Goal: Navigation & Orientation: Find specific page/section

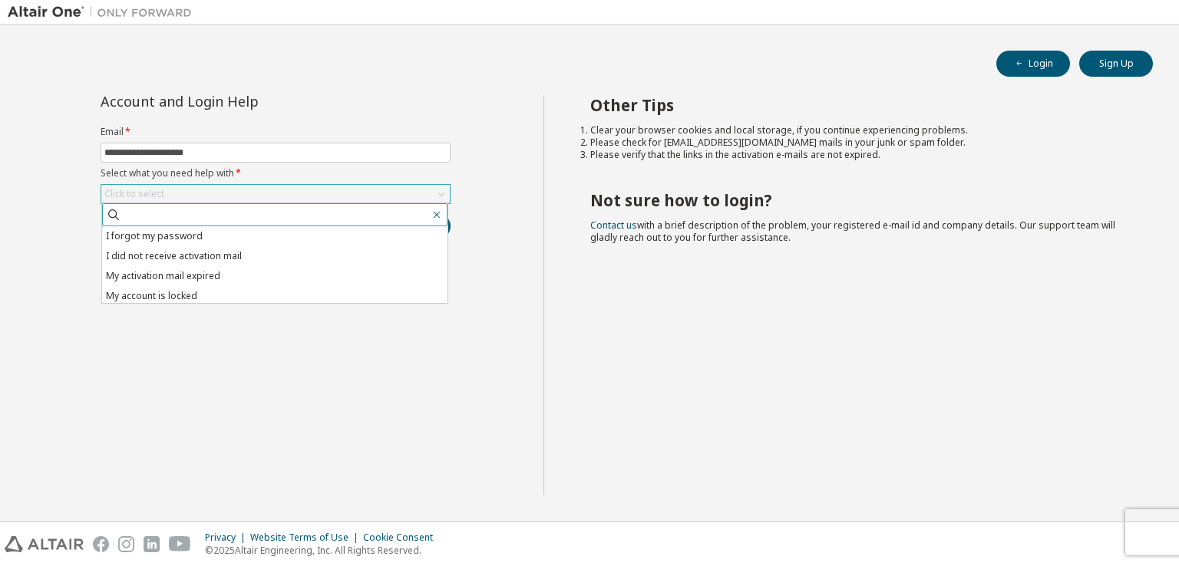
click at [438, 215] on icon "button" at bounding box center [437, 215] width 7 height 7
click at [328, 237] on li "I forgot my password" at bounding box center [274, 236] width 345 height 20
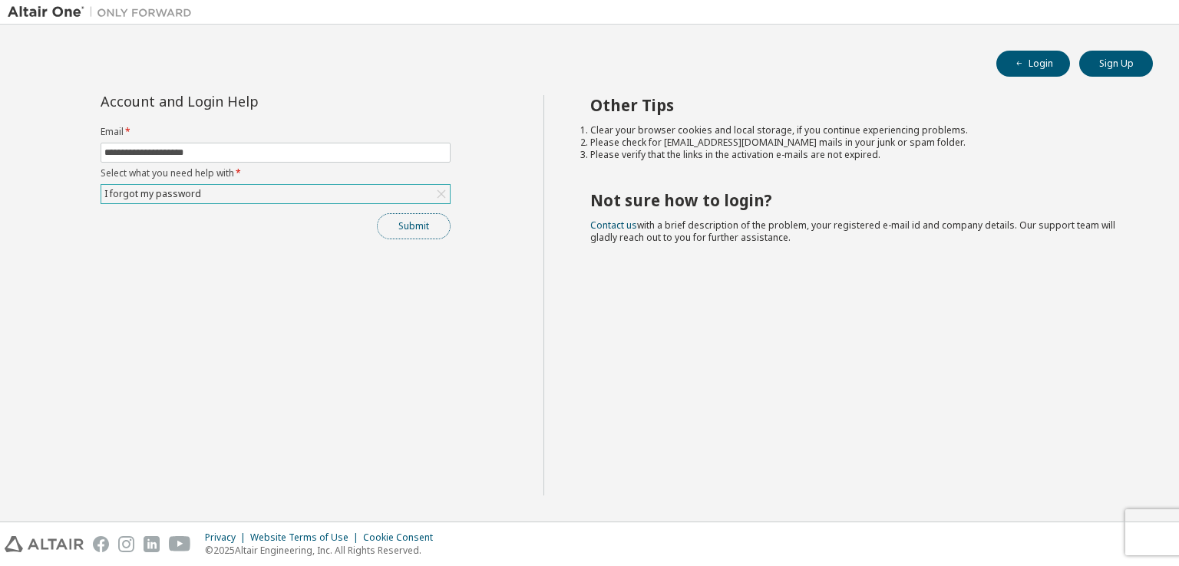
click at [398, 220] on button "Submit" at bounding box center [414, 226] width 74 height 26
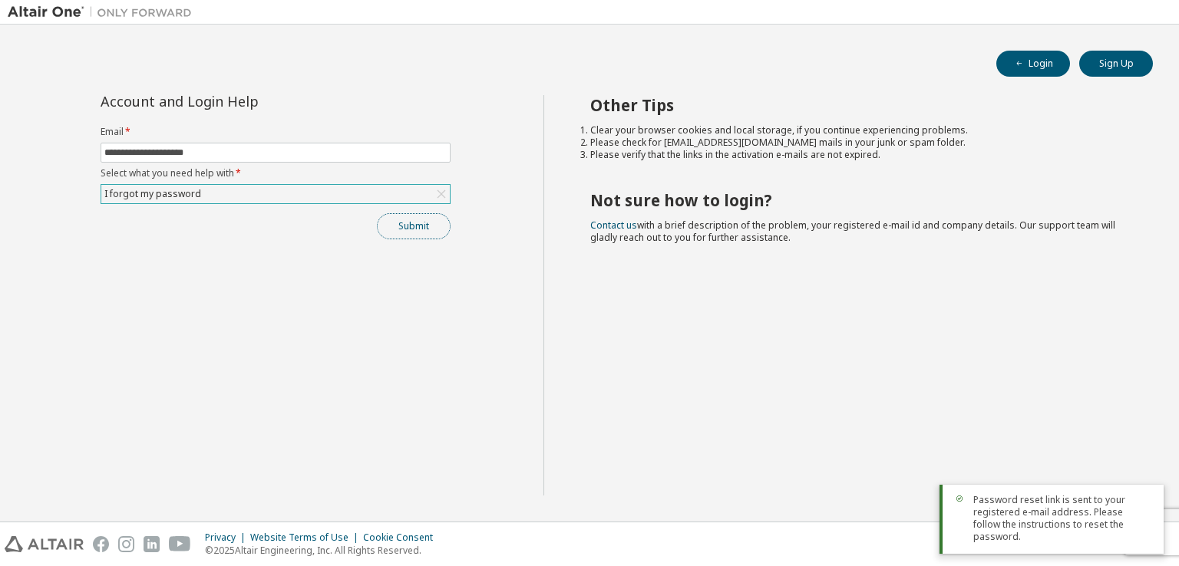
click at [390, 225] on button "Submit" at bounding box center [414, 226] width 74 height 26
click at [1056, 540] on span "Password reset link is sent to your registered e-mail address. Please follow th…" at bounding box center [1062, 518] width 178 height 49
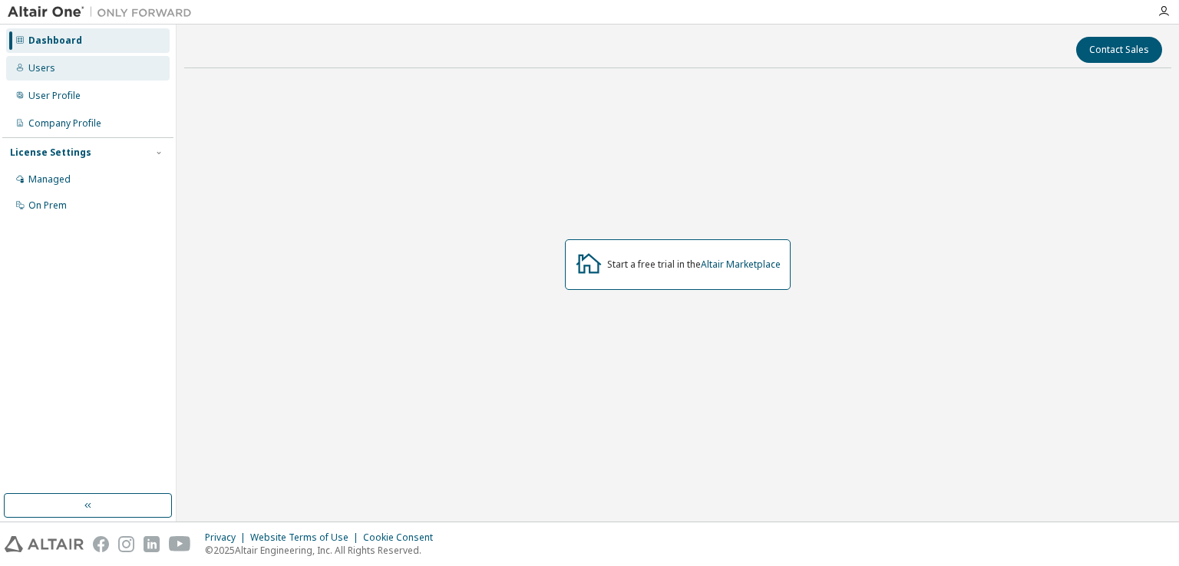
click at [45, 74] on div "Users" at bounding box center [87, 68] width 163 height 25
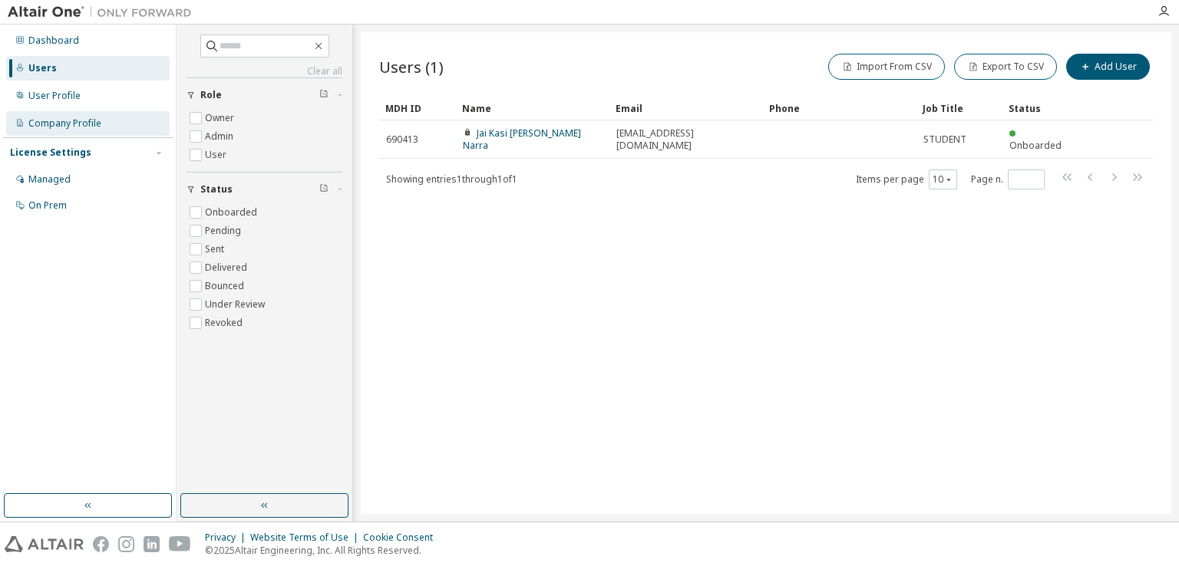
click at [127, 128] on div "Company Profile" at bounding box center [87, 123] width 163 height 25
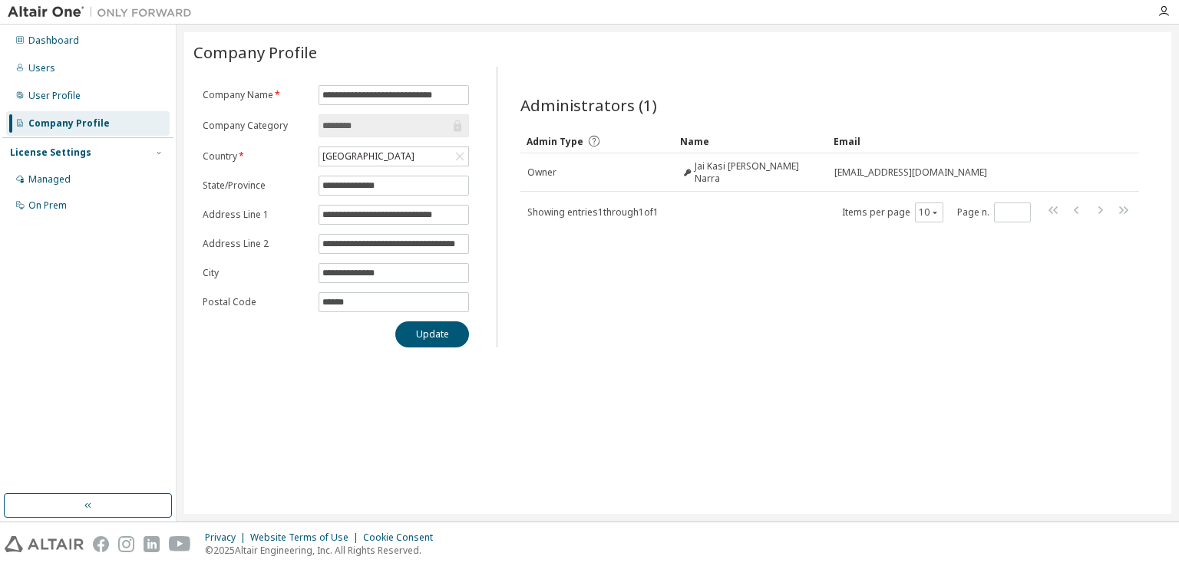
click at [627, 385] on div "**********" at bounding box center [677, 273] width 987 height 482
click at [75, 96] on div "User Profile" at bounding box center [54, 96] width 52 height 12
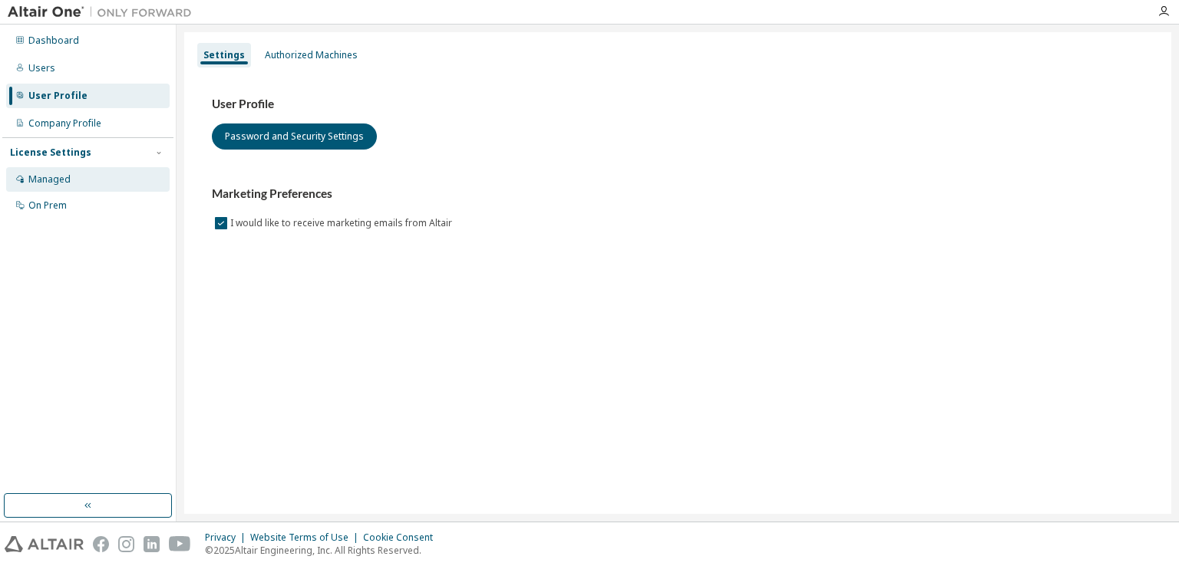
click at [80, 184] on div "Managed" at bounding box center [87, 179] width 163 height 25
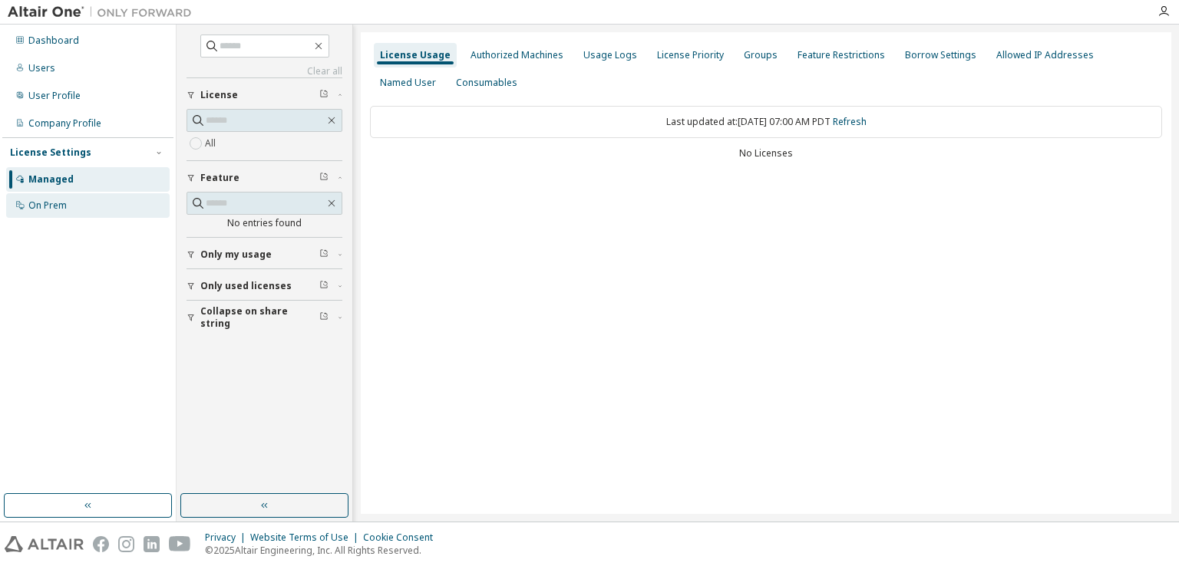
click at [77, 200] on div "On Prem" at bounding box center [87, 205] width 163 height 25
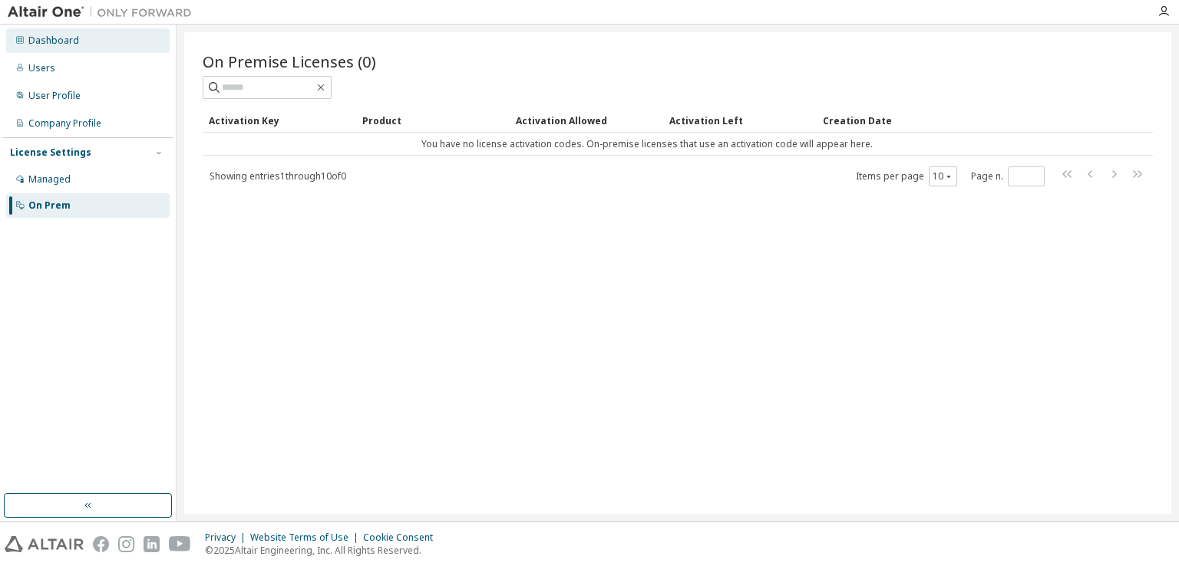
click at [30, 35] on div "Dashboard" at bounding box center [53, 41] width 51 height 12
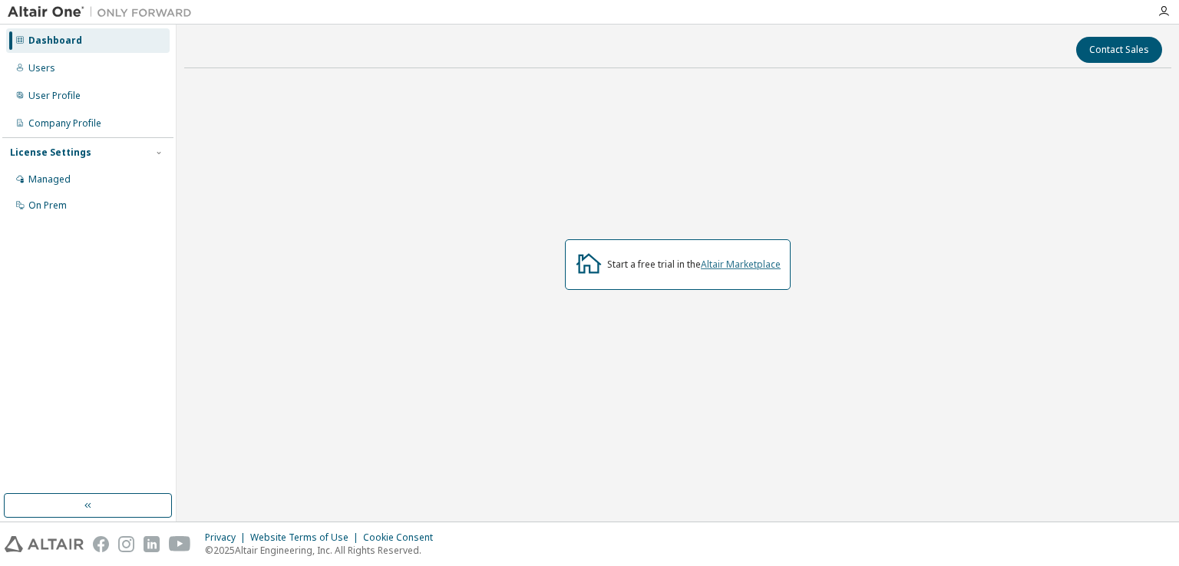
click at [706, 266] on link "Altair Marketplace" at bounding box center [741, 264] width 80 height 13
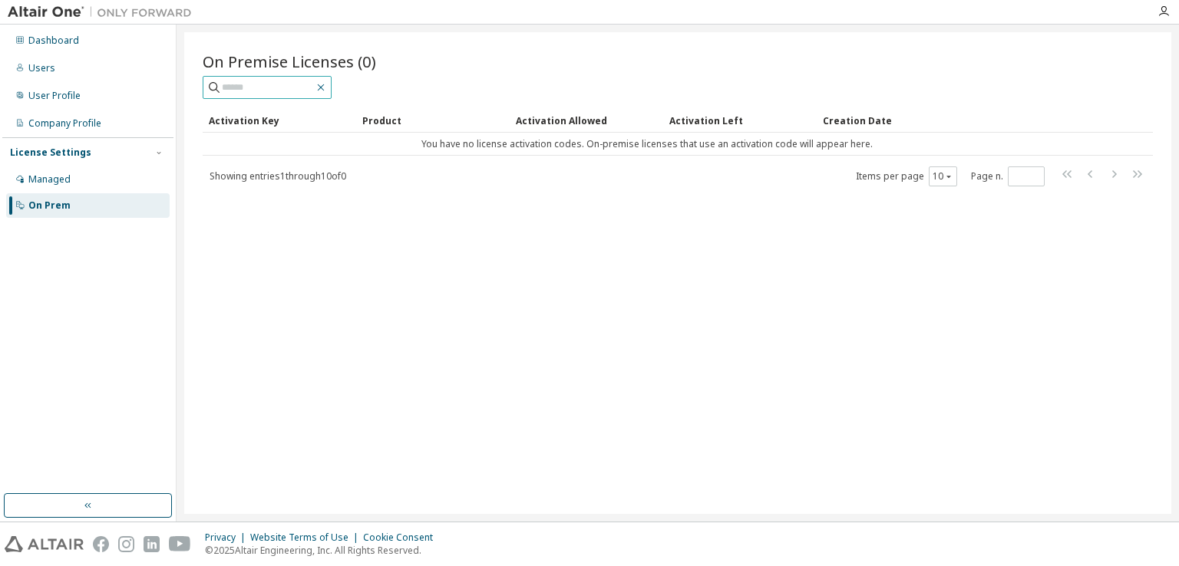
click at [328, 90] on button "button" at bounding box center [321, 88] width 14 height 14
